Goal: Task Accomplishment & Management: Manage account settings

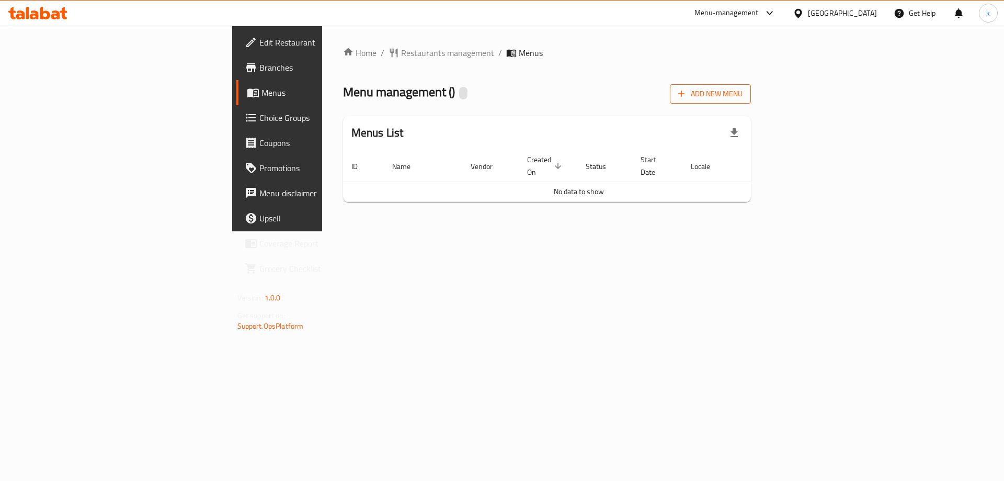
click at [743, 89] on span "Add New Menu" at bounding box center [711, 93] width 64 height 13
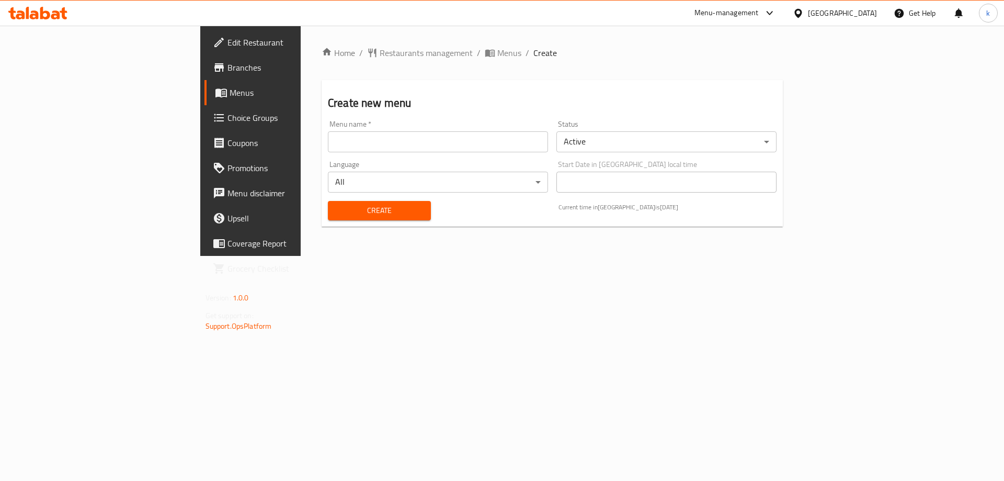
click at [328, 126] on div "Menu name   * Menu name *" at bounding box center [438, 136] width 220 height 32
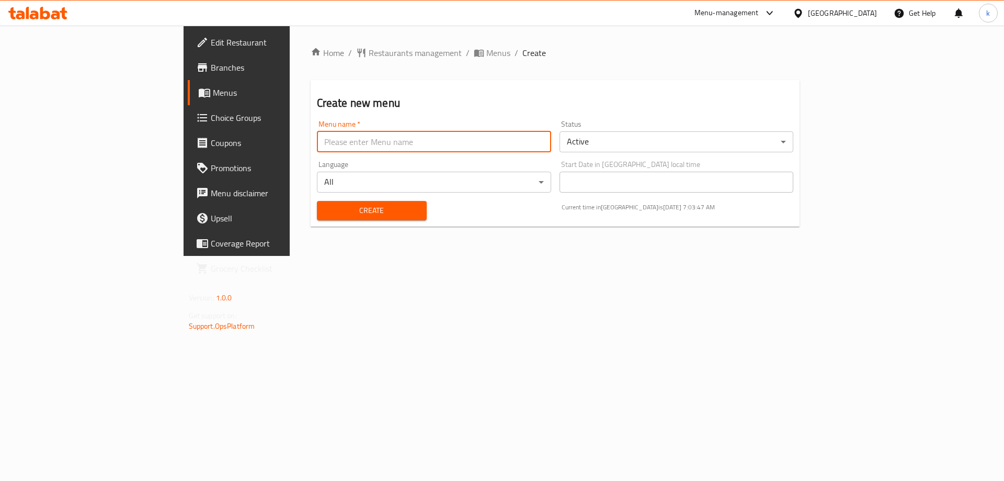
click at [317, 135] on input "text" at bounding box center [434, 141] width 234 height 21
click at [317, 144] on input "kawthar" at bounding box center [434, 141] width 234 height 21
type input "kawthar [DATE]"
click at [337, 214] on span "Create" at bounding box center [371, 210] width 93 height 13
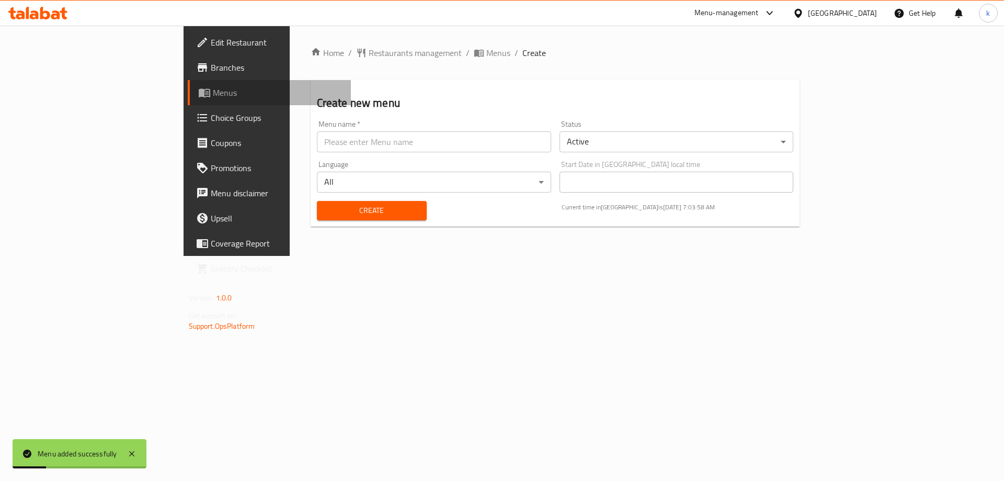
click at [188, 82] on link "Menus" at bounding box center [270, 92] width 164 height 25
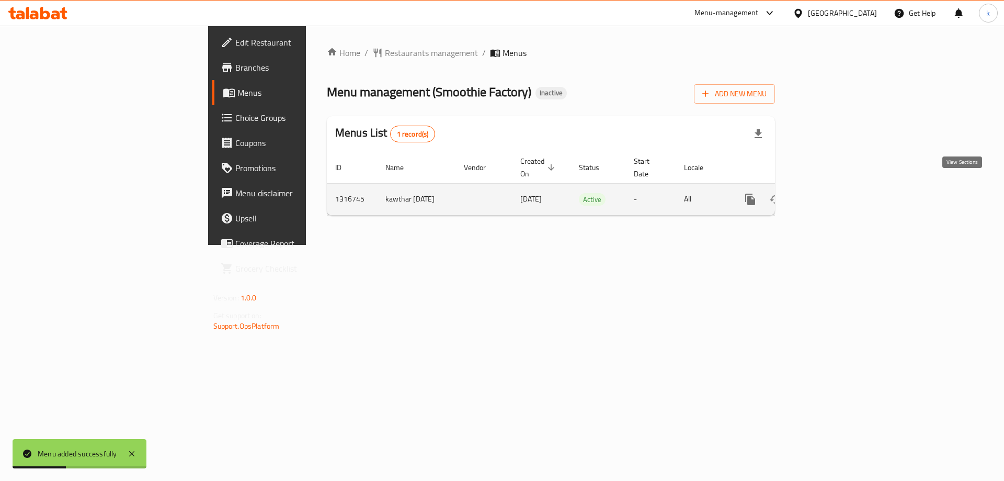
click at [832, 193] on icon "enhanced table" at bounding box center [826, 199] width 13 height 13
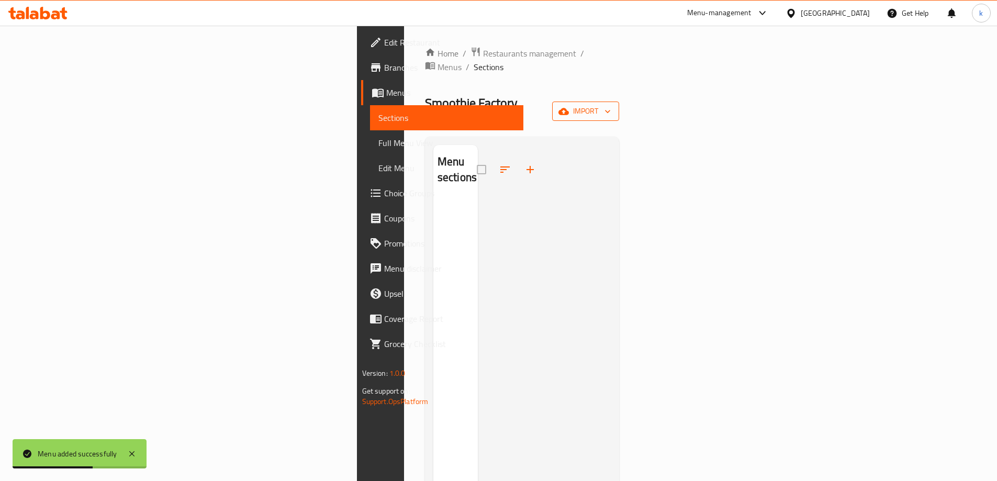
click at [611, 105] on span "import" at bounding box center [585, 111] width 50 height 13
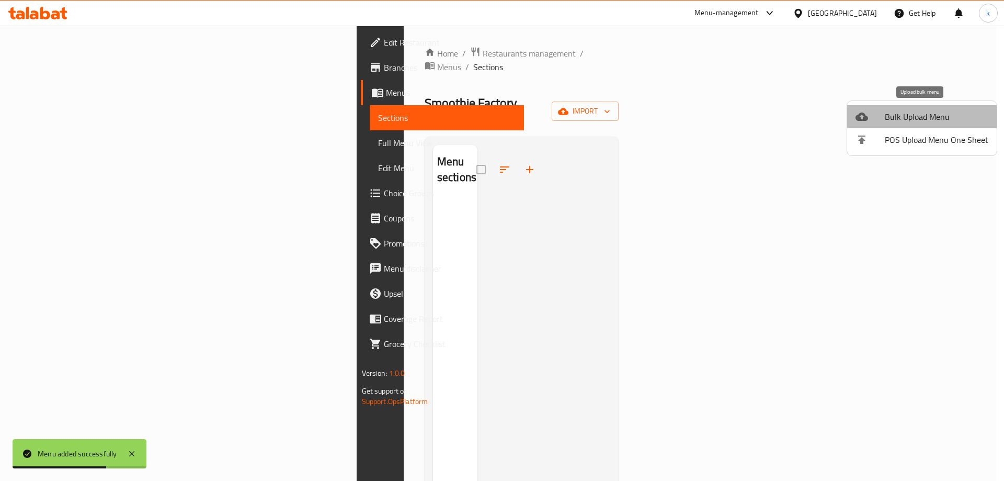
click at [942, 113] on span "Bulk Upload Menu" at bounding box center [937, 116] width 104 height 13
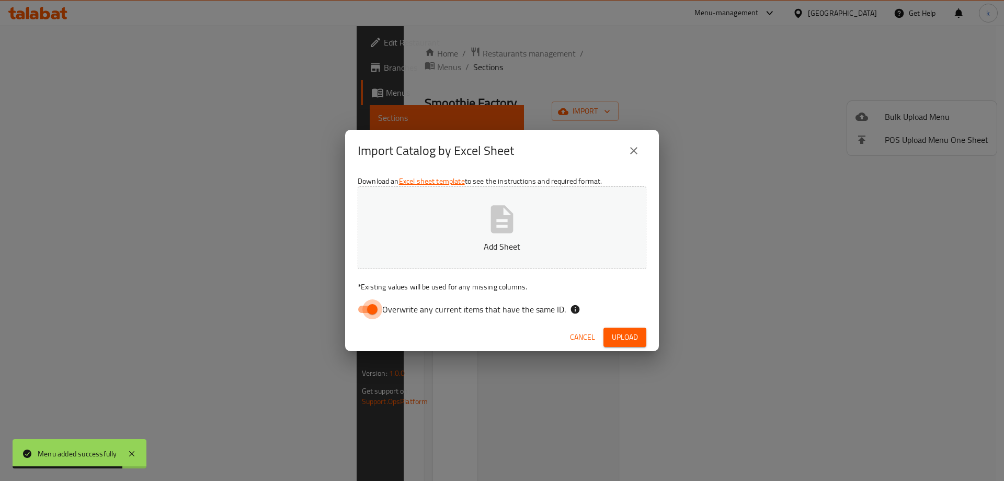
click at [366, 306] on input "Overwrite any current items that have the same ID." at bounding box center [373, 309] width 60 height 20
checkbox input "false"
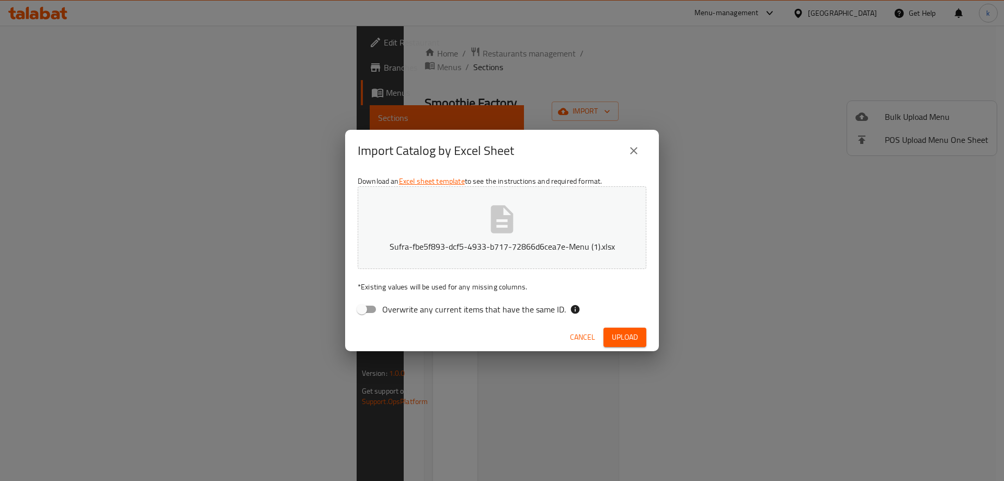
click at [637, 336] on span "Upload" at bounding box center [625, 337] width 26 height 13
click at [631, 338] on span "Upload" at bounding box center [625, 337] width 26 height 13
click at [609, 231] on button "Sufra-fbe5f893-dcf5-4933-b717-72866d6cea7e-Menu (2).xlsx" at bounding box center [502, 227] width 289 height 83
click at [632, 332] on span "Upload" at bounding box center [625, 337] width 26 height 13
click at [552, 216] on button "Sufra-fbe5f893-dcf5-4933-b717-72866d6cea7e-Menu (1).xlsx" at bounding box center [502, 227] width 289 height 83
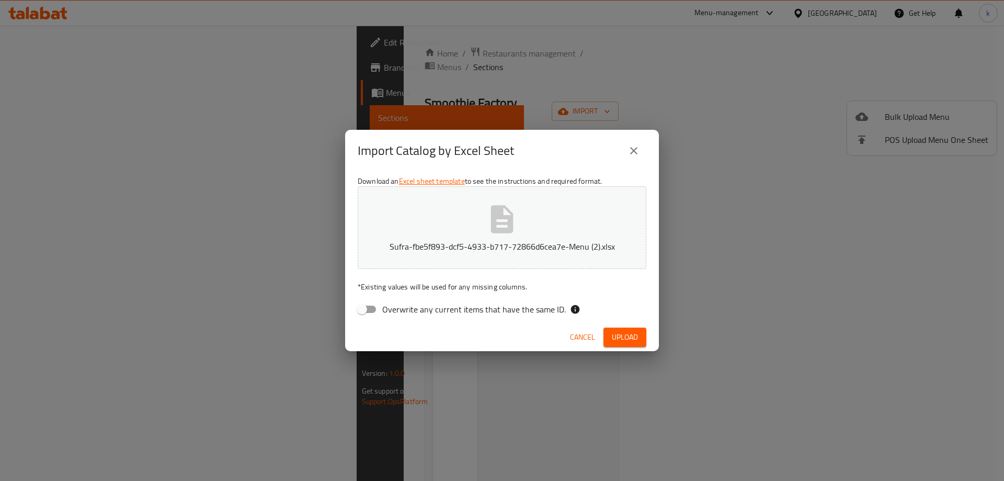
click at [628, 326] on div "Cancel Upload" at bounding box center [502, 337] width 314 height 28
click at [628, 333] on span "Upload" at bounding box center [625, 337] width 26 height 13
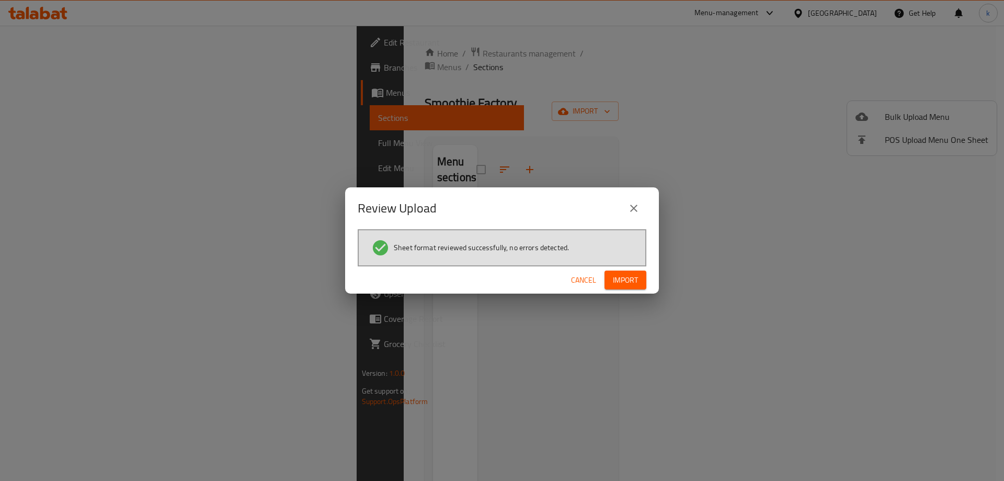
click at [637, 280] on span "Import" at bounding box center [625, 280] width 25 height 13
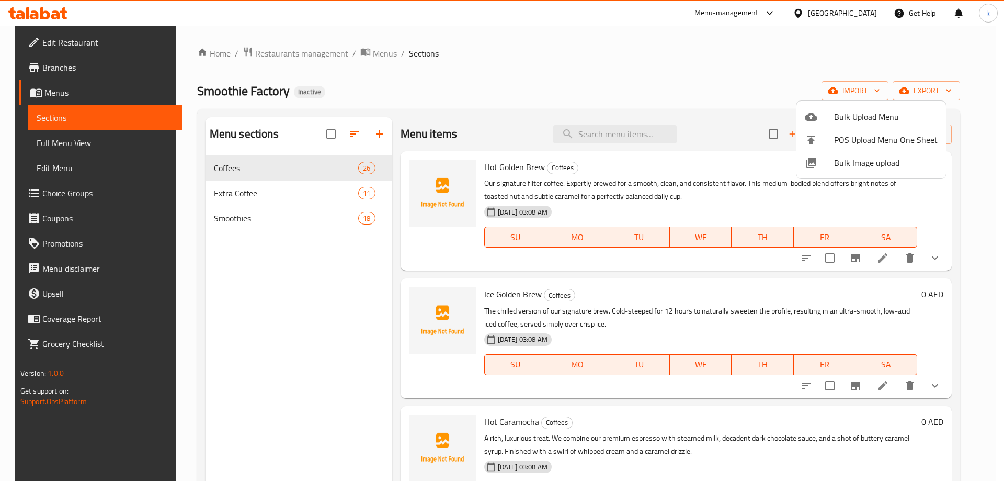
click at [74, 145] on div at bounding box center [502, 240] width 1004 height 481
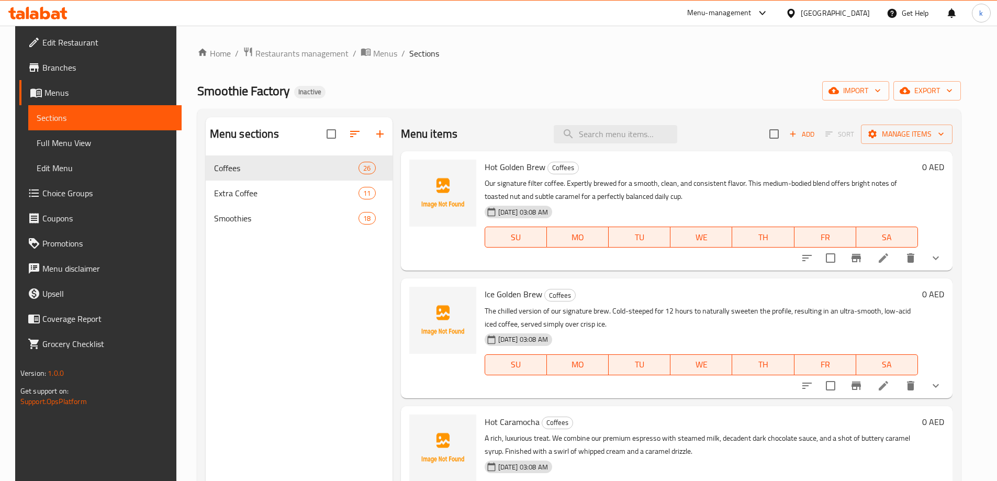
click at [106, 142] on span "Full Menu View" at bounding box center [105, 143] width 137 height 13
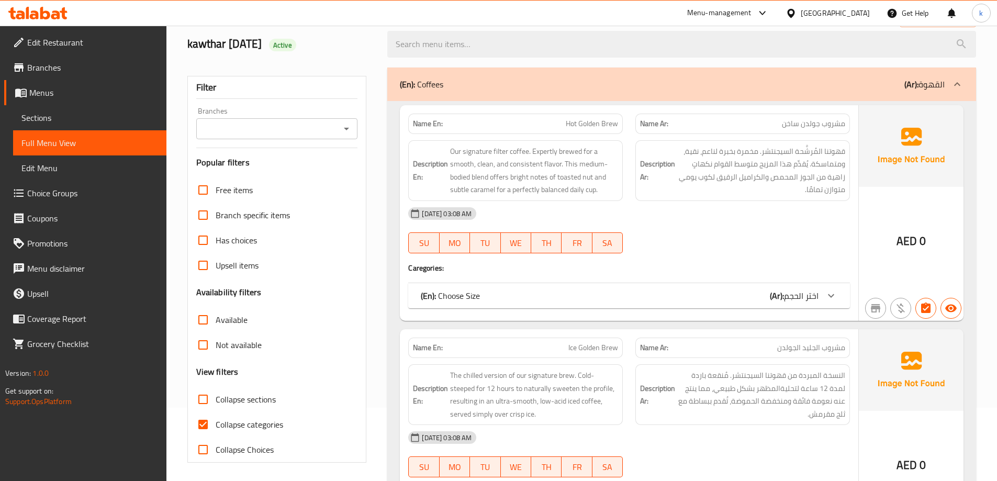
scroll to position [157, 0]
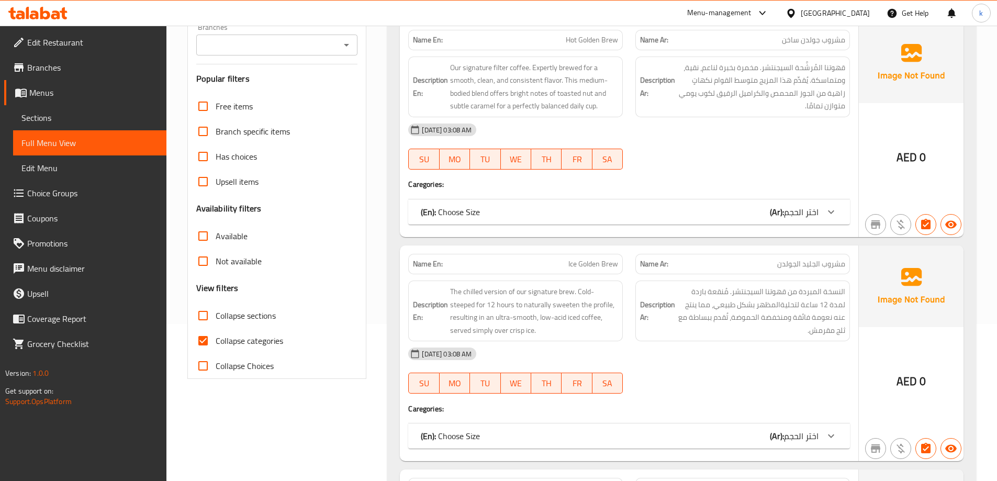
click at [239, 334] on span "Collapse categories" at bounding box center [249, 340] width 67 height 13
click at [216, 334] on input "Collapse categories" at bounding box center [202, 340] width 25 height 25
checkbox input "false"
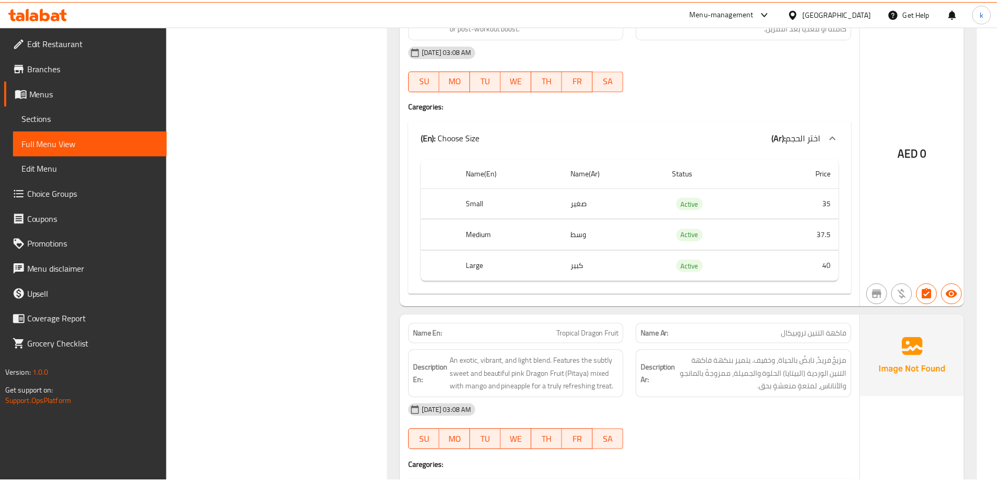
scroll to position [17130, 0]
